Goal: Task Accomplishment & Management: Manage account settings

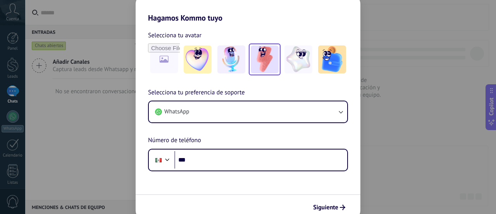
click at [264, 56] on img at bounding box center [265, 59] width 28 height 28
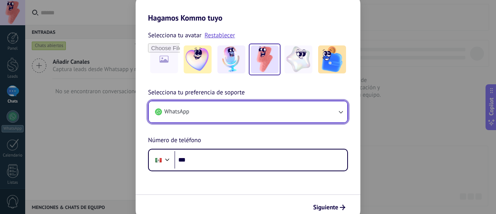
click at [227, 111] on button "WhatsApp" at bounding box center [248, 111] width 199 height 21
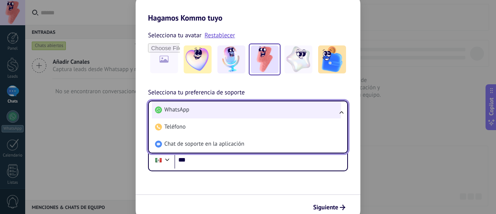
click at [197, 110] on li "WhatsApp" at bounding box center [246, 109] width 189 height 17
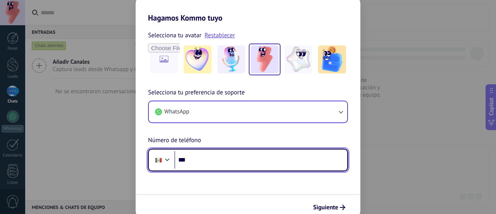
click at [217, 157] on input "***" at bounding box center [260, 160] width 173 height 18
type input "**********"
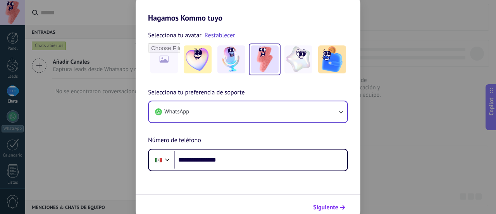
click at [333, 205] on span "Siguiente" at bounding box center [325, 206] width 25 height 5
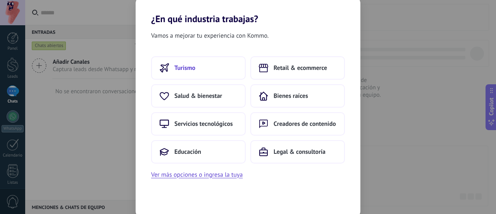
click at [183, 64] on span "Turismo" at bounding box center [184, 68] width 21 height 8
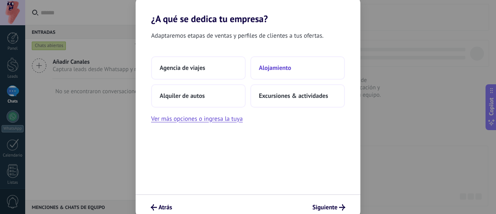
click at [278, 72] on button "Alojamiento" at bounding box center [297, 67] width 95 height 23
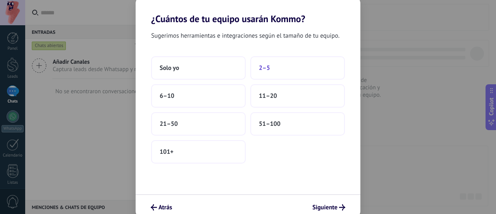
click at [274, 64] on button "2–5" at bounding box center [297, 67] width 95 height 23
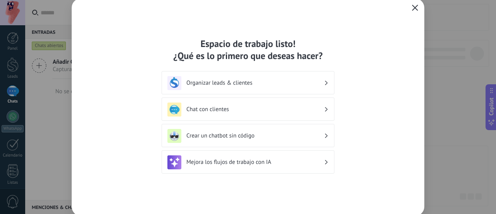
click at [415, 5] on icon "button" at bounding box center [415, 8] width 6 height 6
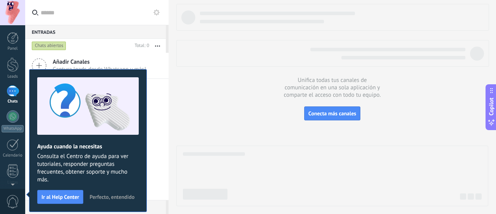
click at [106, 196] on span "Perfecto, entendido" at bounding box center [112, 196] width 45 height 5
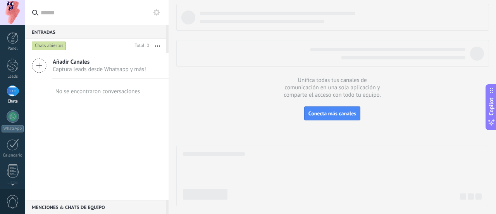
drag, startPoint x: 69, startPoint y: 142, endPoint x: 65, endPoint y: 142, distance: 3.9
click at [65, 142] on div "Añadir Canales Captura leads desde Whatsapp y más! No se encontraron conversaci…" at bounding box center [96, 126] width 143 height 147
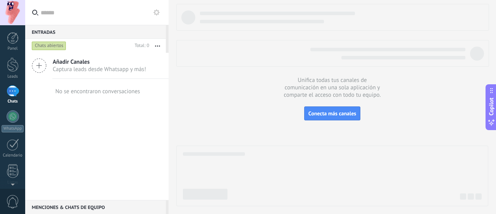
click at [65, 142] on div "Añadir Canales Captura leads desde Whatsapp y más! No se encontraron conversaci…" at bounding box center [96, 126] width 143 height 147
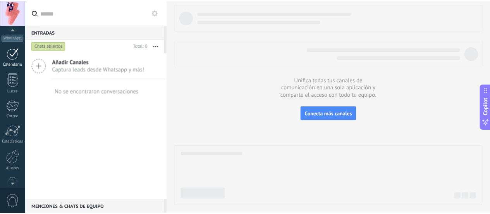
scroll to position [109, 0]
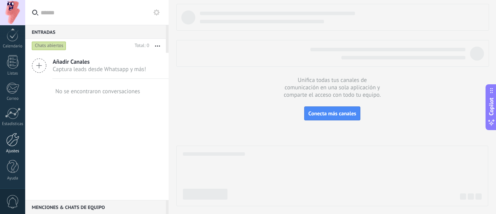
click at [10, 136] on div at bounding box center [12, 140] width 13 height 14
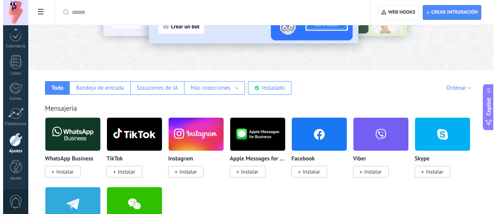
scroll to position [82, 0]
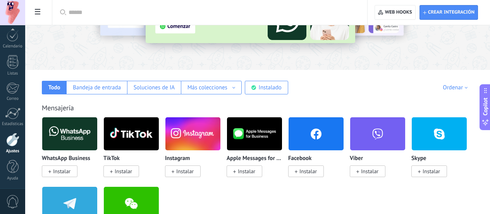
click at [97, 145] on img at bounding box center [69, 134] width 55 height 38
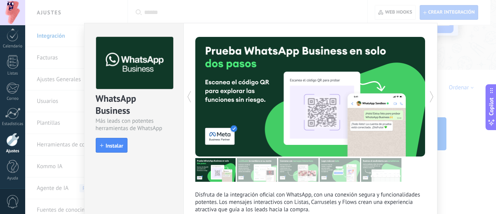
scroll to position [0, 0]
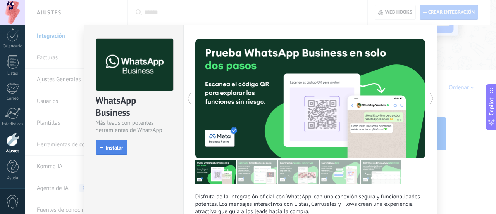
click at [113, 145] on span "Instalar" at bounding box center [114, 147] width 17 height 5
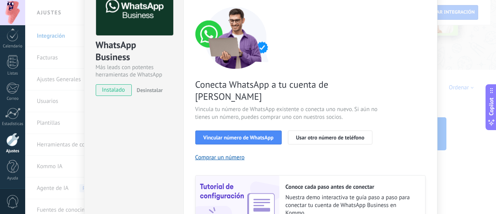
scroll to position [56, 0]
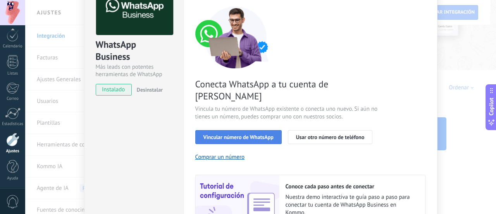
click at [264, 134] on span "Vincular número de WhatsApp" at bounding box center [239, 136] width 70 height 5
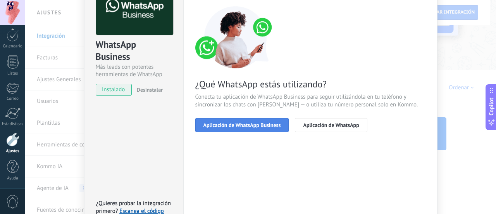
click at [258, 128] on span "Aplicación de WhatsApp Business" at bounding box center [243, 124] width 78 height 5
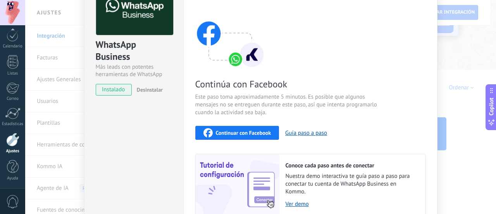
click at [255, 132] on span "Continuar con Facebook" at bounding box center [243, 132] width 55 height 5
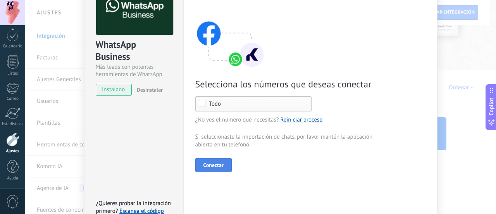
click at [219, 165] on span "Conectar" at bounding box center [214, 164] width 20 height 5
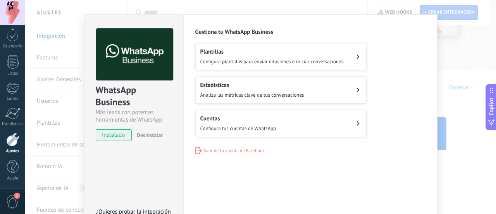
scroll to position [2, 0]
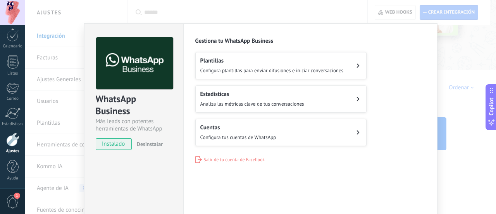
click at [271, 135] on span "Configura tus cuentas de WhatsApp" at bounding box center [238, 137] width 76 height 7
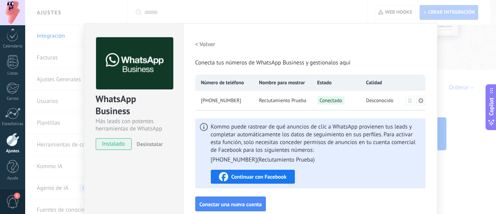
click at [277, 174] on span "Continuar con Facebook" at bounding box center [258, 176] width 55 height 5
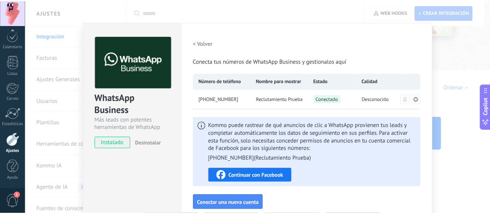
scroll to position [0, 0]
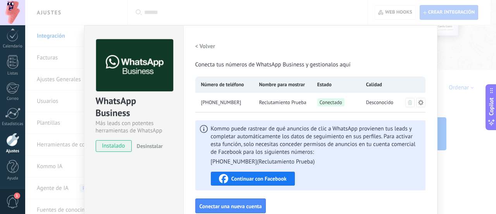
click at [69, 161] on div "WhatsApp Business Más leads con potentes herramientas de WhatsApp instalado Des…" at bounding box center [260, 107] width 471 height 214
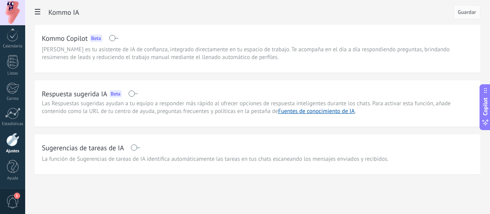
scroll to position [7, 0]
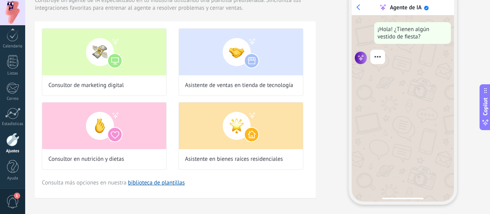
scroll to position [7, 0]
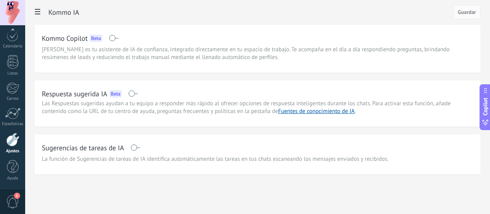
click at [140, 150] on span at bounding box center [136, 147] width 10 height 6
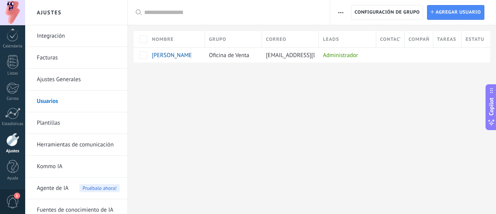
click at [68, 166] on link "Kommo IA" at bounding box center [78, 166] width 83 height 22
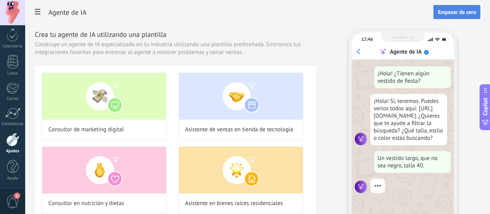
scroll to position [23, 0]
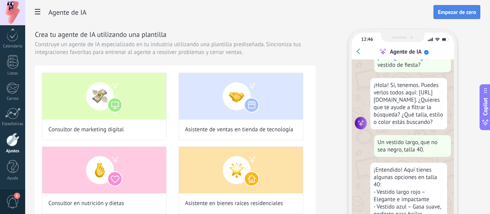
click at [452, 5] on button "Empezar de cero" at bounding box center [457, 12] width 47 height 14
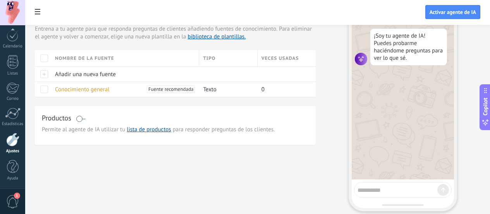
scroll to position [0, 0]
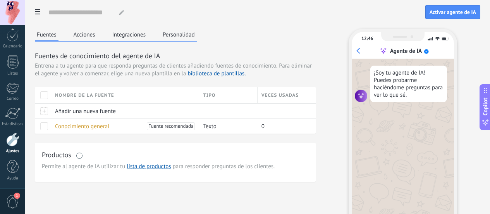
click at [97, 38] on button "Acciones" at bounding box center [85, 35] width 26 height 12
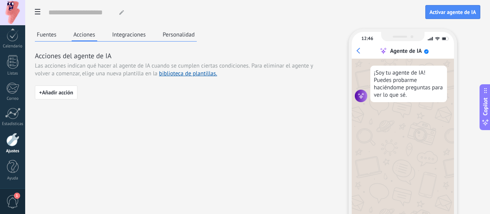
click at [148, 35] on button "Integraciones" at bounding box center [130, 35] width 38 height 12
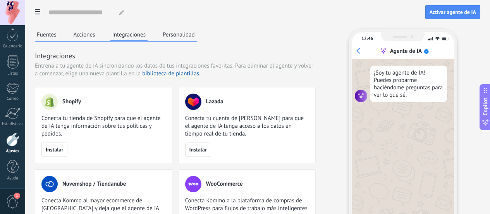
click at [197, 33] on button "Personalidad" at bounding box center [179, 35] width 36 height 12
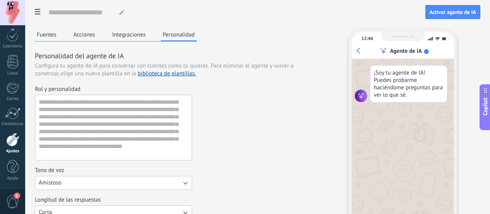
click at [59, 33] on button "Fuentes" at bounding box center [47, 35] width 24 height 12
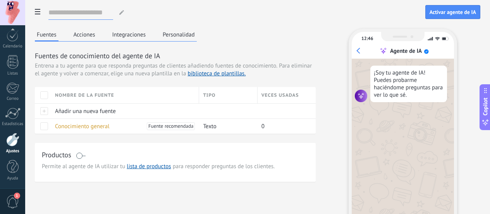
click at [113, 14] on input at bounding box center [80, 12] width 65 height 14
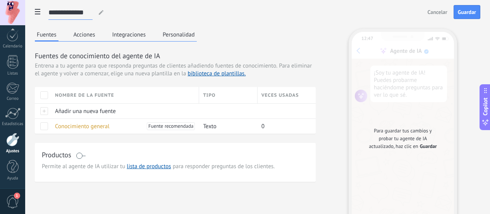
type input "**********"
click at [192, 70] on span "Entrena a tu agente para que responda preguntas de clientes añadiendo fuentes d…" at bounding box center [156, 66] width 243 height 8
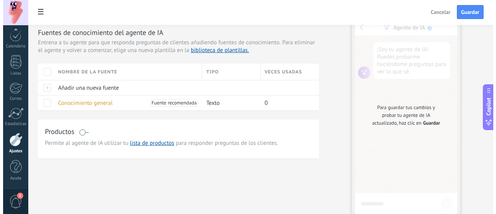
scroll to position [25, 0]
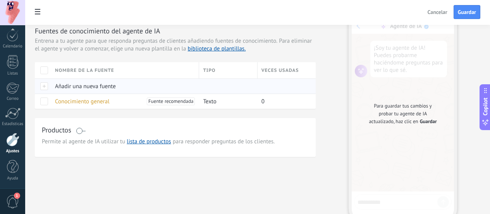
click at [116, 90] on span "Añadir una nueva fuente" at bounding box center [85, 86] width 61 height 7
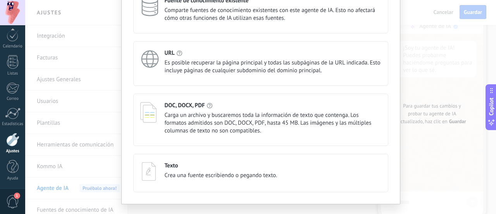
scroll to position [86, 0]
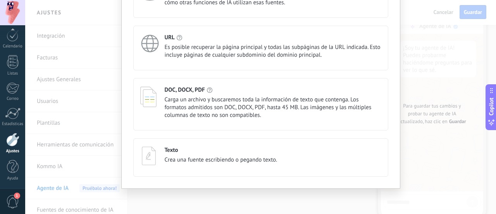
click at [221, 152] on div "Texto" at bounding box center [221, 149] width 113 height 7
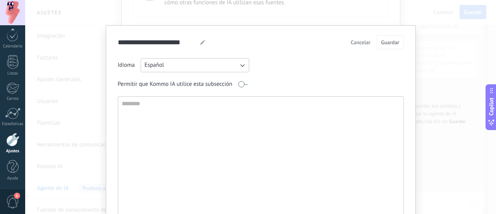
click at [241, 65] on icon "button" at bounding box center [242, 65] width 8 height 8
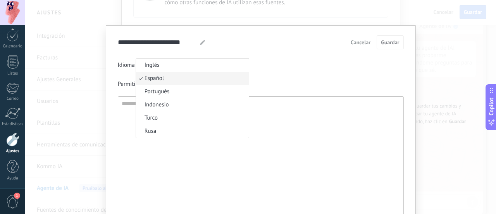
click at [241, 65] on li "Inglés" at bounding box center [192, 65] width 113 height 13
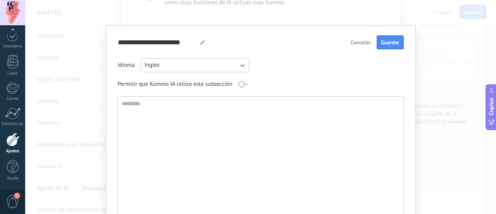
click at [357, 43] on span "Cancelar" at bounding box center [361, 42] width 20 height 5
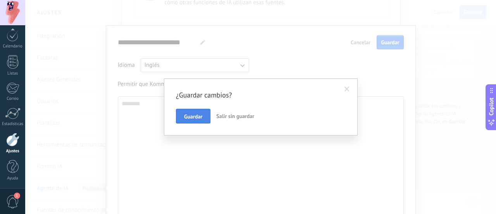
click at [192, 116] on span "Guardar" at bounding box center [193, 116] width 18 height 5
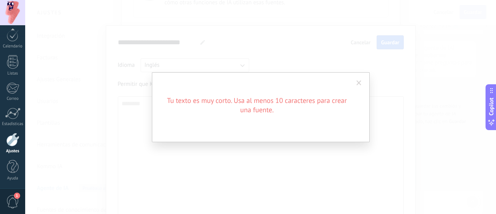
click at [361, 83] on span at bounding box center [359, 82] width 5 height 5
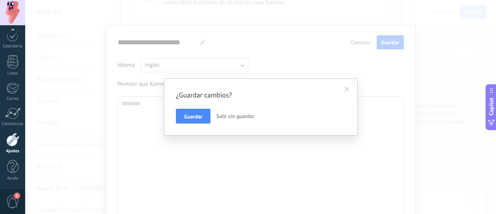
click at [236, 117] on span "Salir sin guardar" at bounding box center [235, 115] width 38 height 7
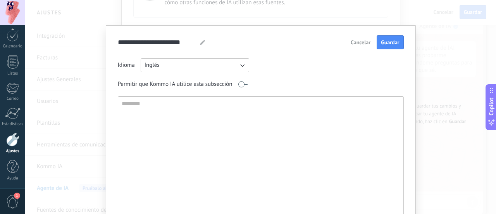
click at [354, 39] on button "Cancelar" at bounding box center [360, 42] width 27 height 12
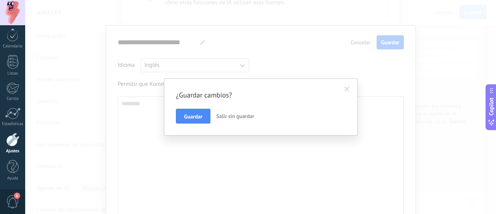
click at [229, 115] on span "Salir sin guardar" at bounding box center [235, 115] width 38 height 7
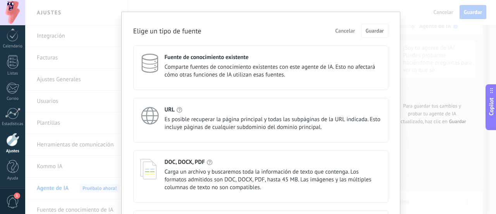
scroll to position [12, 0]
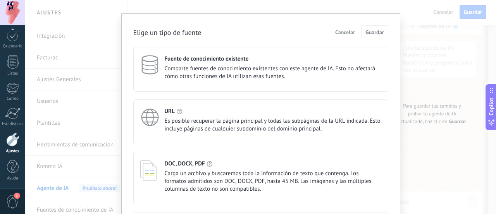
click at [341, 38] on button "Cancelar" at bounding box center [345, 32] width 27 height 12
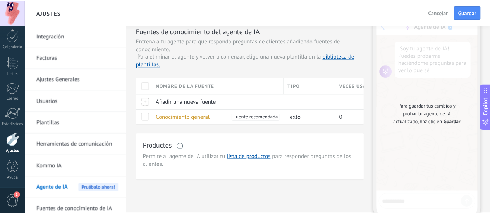
scroll to position [0, 0]
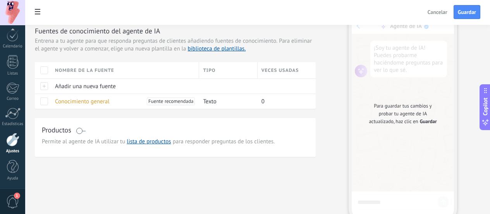
click at [86, 134] on span at bounding box center [81, 131] width 10 height 6
click at [171, 145] on link "lista de productos" at bounding box center [149, 141] width 44 height 7
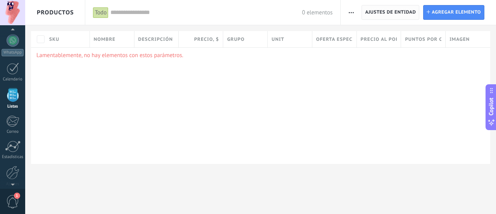
click at [402, 12] on span "Ajustes de entidad" at bounding box center [390, 12] width 51 height 14
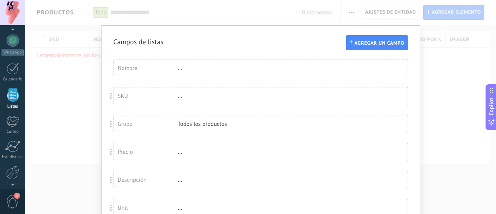
click at [130, 69] on div "Nombre" at bounding box center [148, 67] width 60 height 7
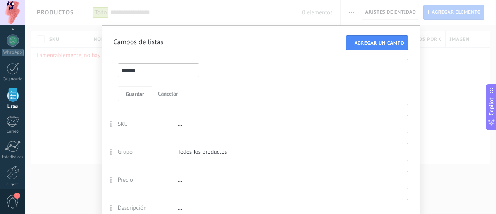
click at [130, 69] on input "******" at bounding box center [158, 70] width 81 height 14
click at [151, 71] on input "******" at bounding box center [158, 70] width 81 height 14
click at [171, 92] on span "Cancelar" at bounding box center [168, 93] width 20 height 7
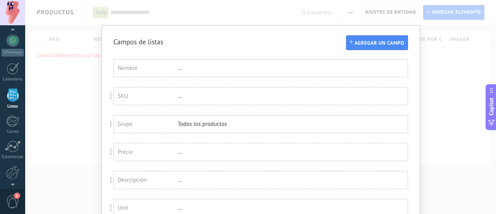
click at [131, 69] on div "Nombre" at bounding box center [148, 67] width 60 height 7
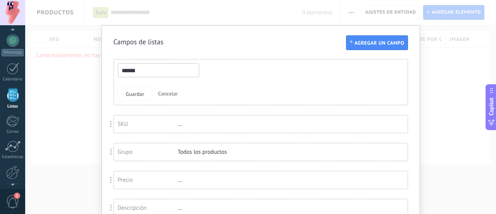
click at [131, 69] on input "******" at bounding box center [158, 70] width 81 height 14
click at [165, 93] on span "Cancelar" at bounding box center [168, 93] width 20 height 7
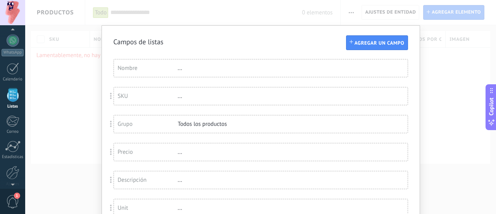
click at [139, 98] on div "SKU" at bounding box center [148, 95] width 60 height 7
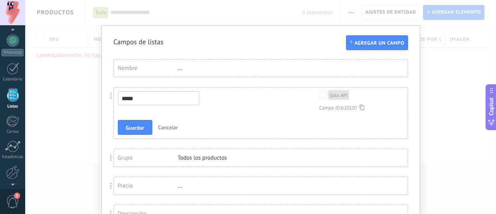
type input "******"
click at [166, 125] on span "Cancelar" at bounding box center [168, 127] width 20 height 7
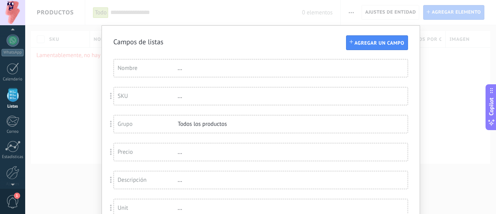
click at [159, 97] on div "SKU" at bounding box center [148, 95] width 60 height 7
